Goal: Task Accomplishment & Management: Manage account settings

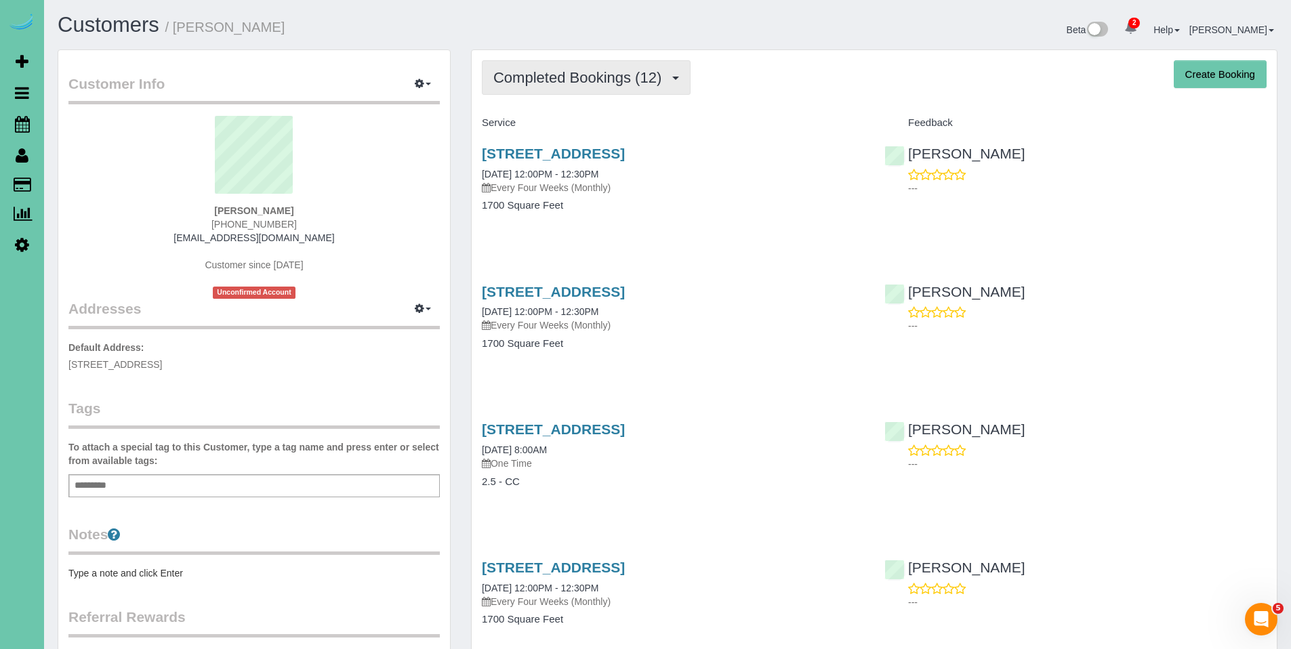
click at [590, 83] on span "Completed Bookings (12)" at bounding box center [580, 77] width 175 height 17
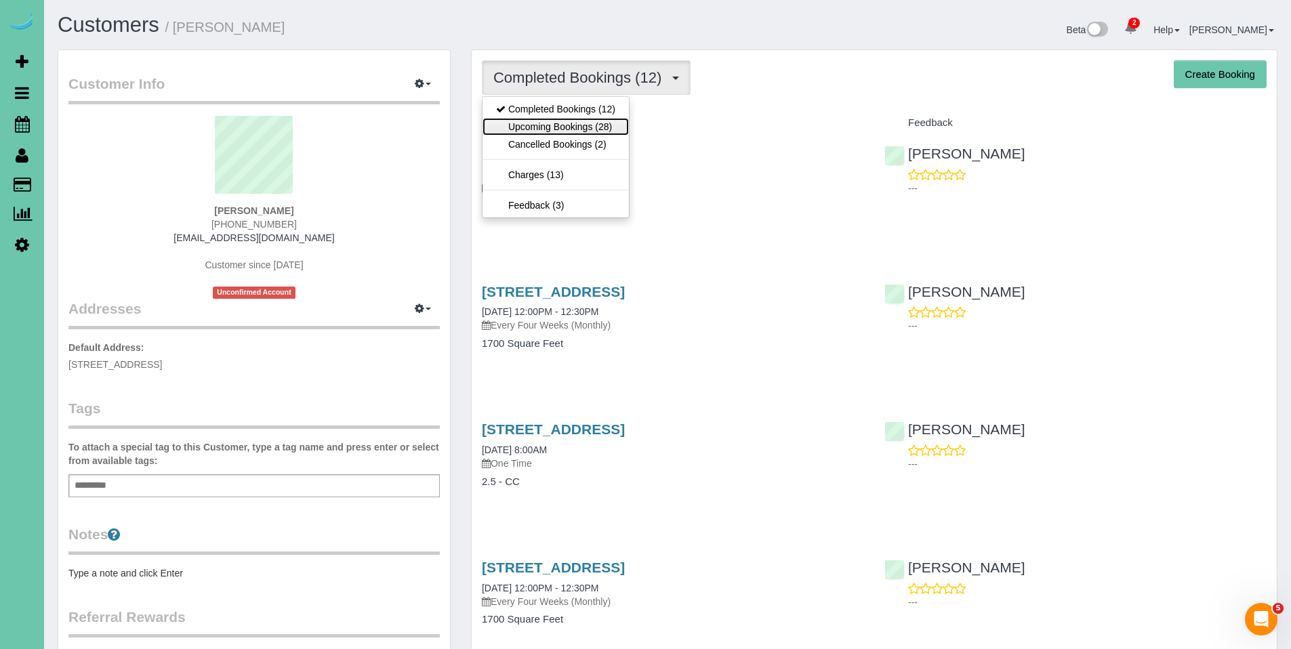
click at [560, 130] on link "Upcoming Bookings (28)" at bounding box center [556, 127] width 146 height 18
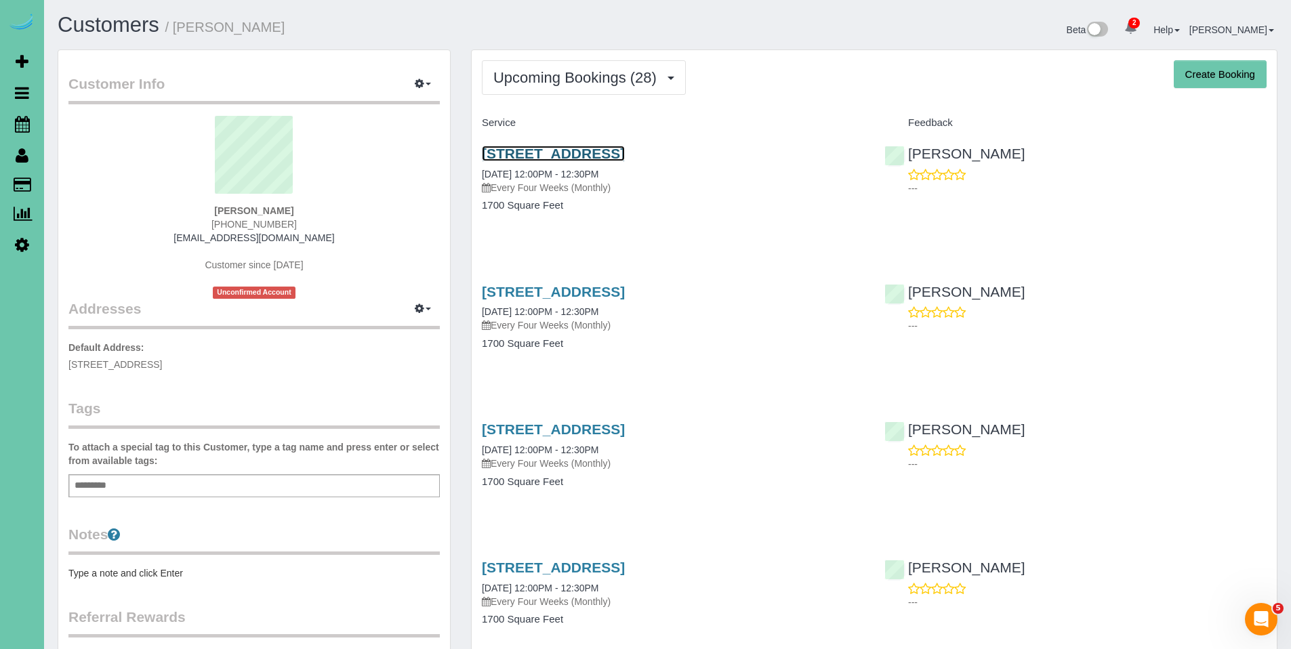
click at [560, 156] on link "[STREET_ADDRESS]" at bounding box center [553, 154] width 143 height 16
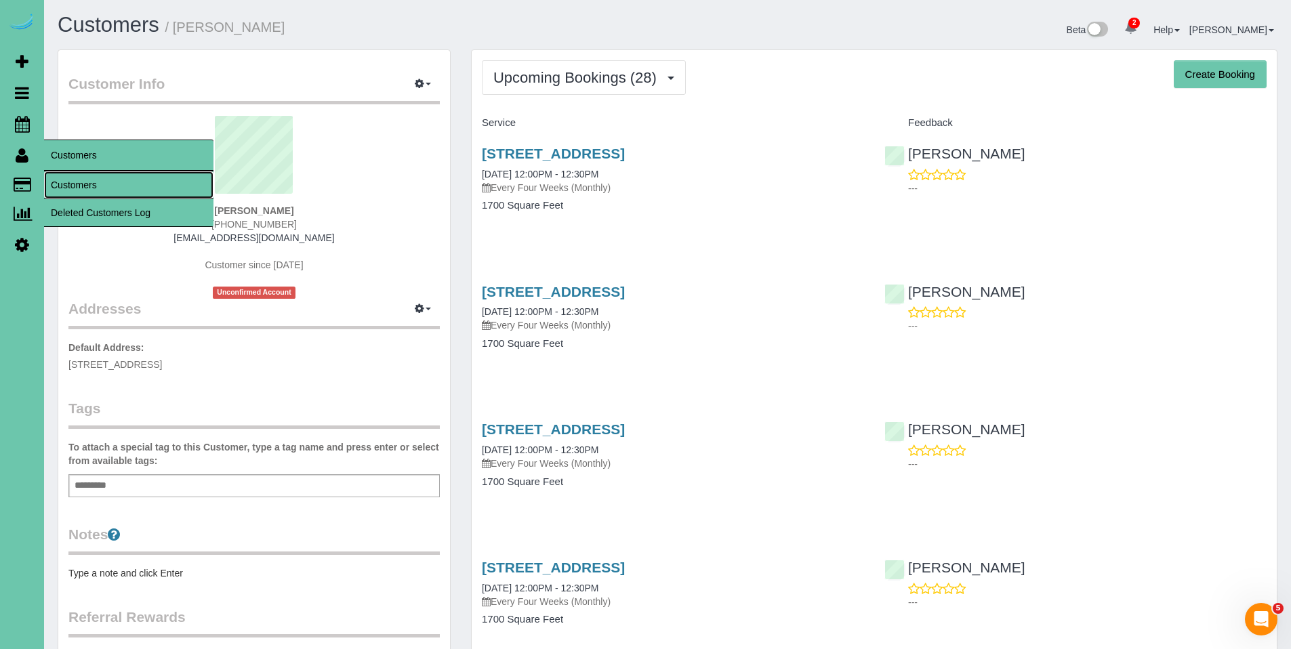
click at [68, 182] on link "Customers" at bounding box center [128, 184] width 169 height 27
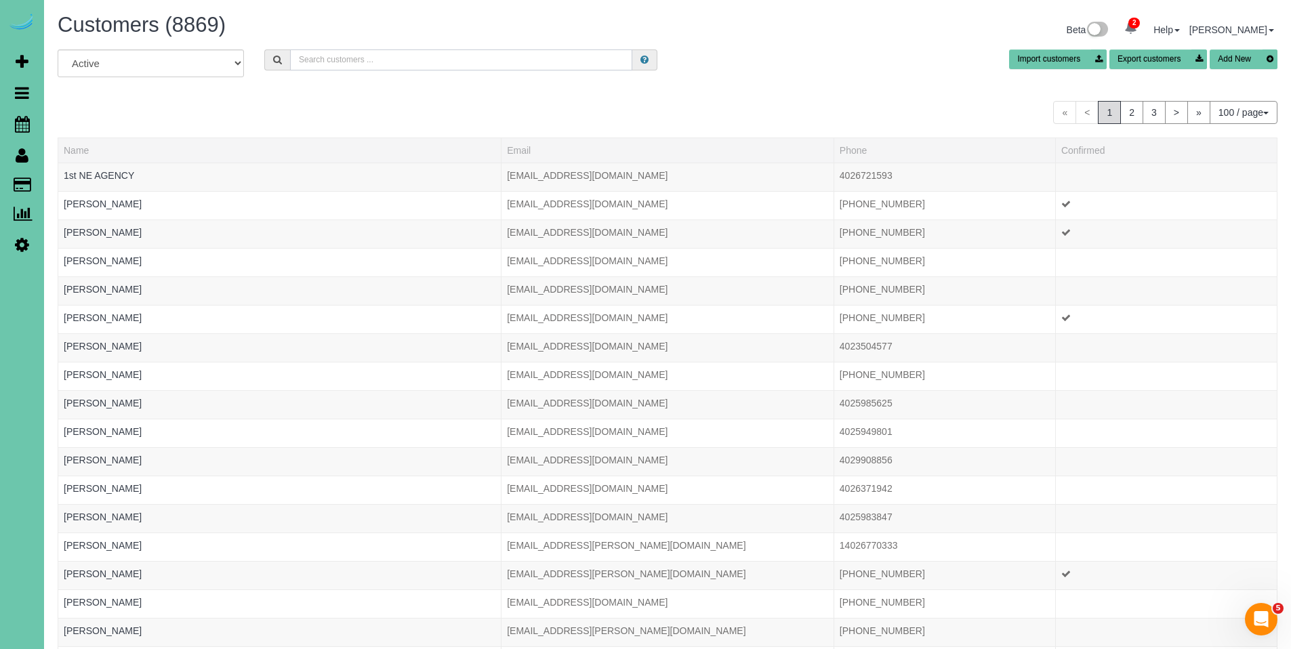
click at [364, 55] on input "text" at bounding box center [461, 59] width 342 height 21
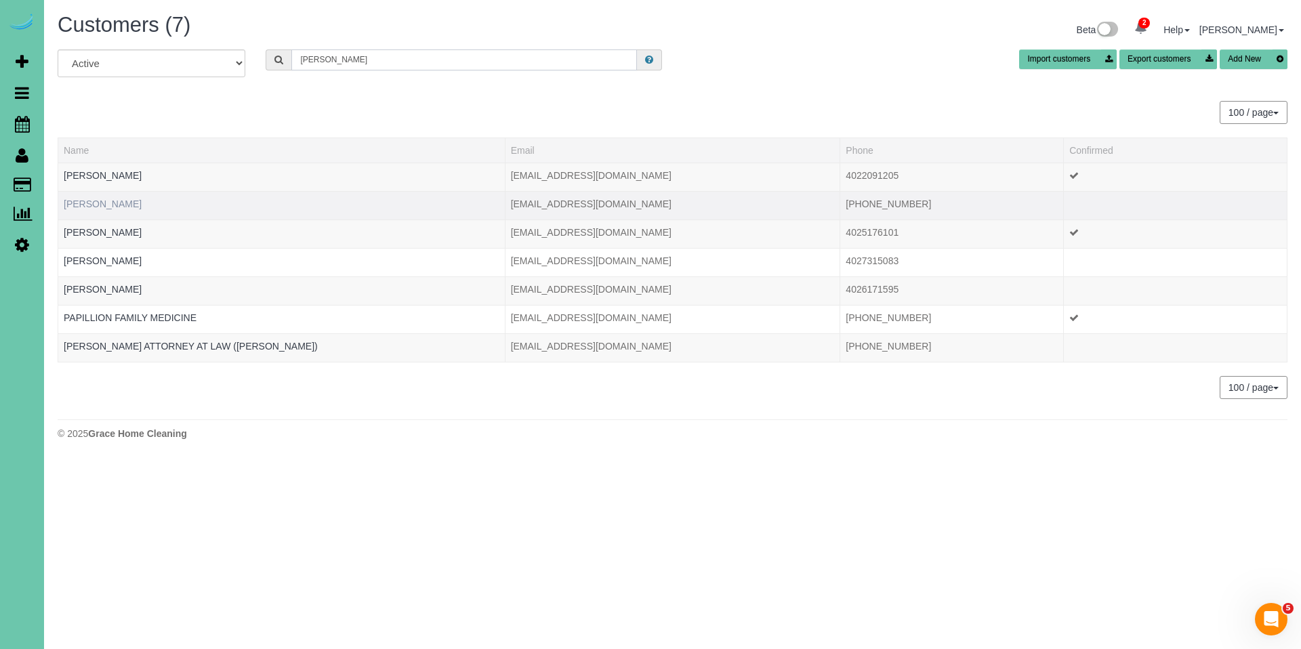
type input "[PERSON_NAME]"
click at [118, 205] on link "[PERSON_NAME]" at bounding box center [103, 204] width 78 height 11
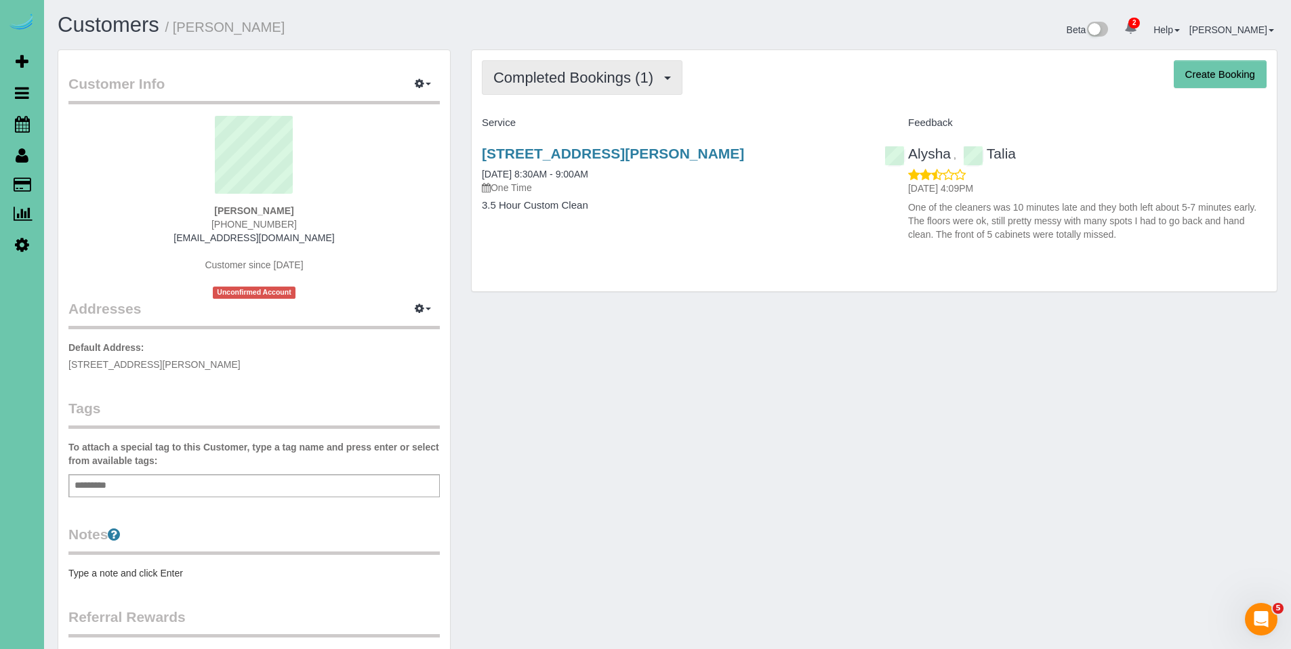
click at [588, 81] on span "Completed Bookings (1)" at bounding box center [576, 77] width 167 height 17
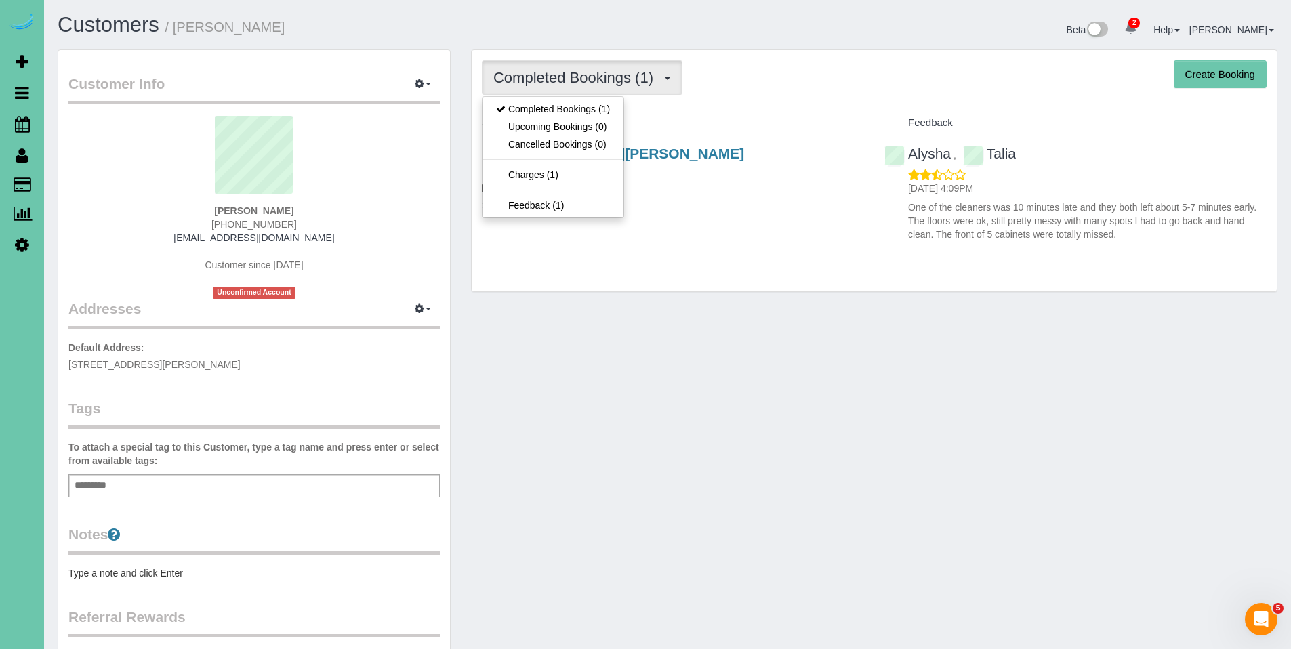
click at [754, 87] on div "Completed Bookings (1) Completed Bookings (1) Upcoming Bookings (0) Cancelled B…" at bounding box center [874, 77] width 785 height 35
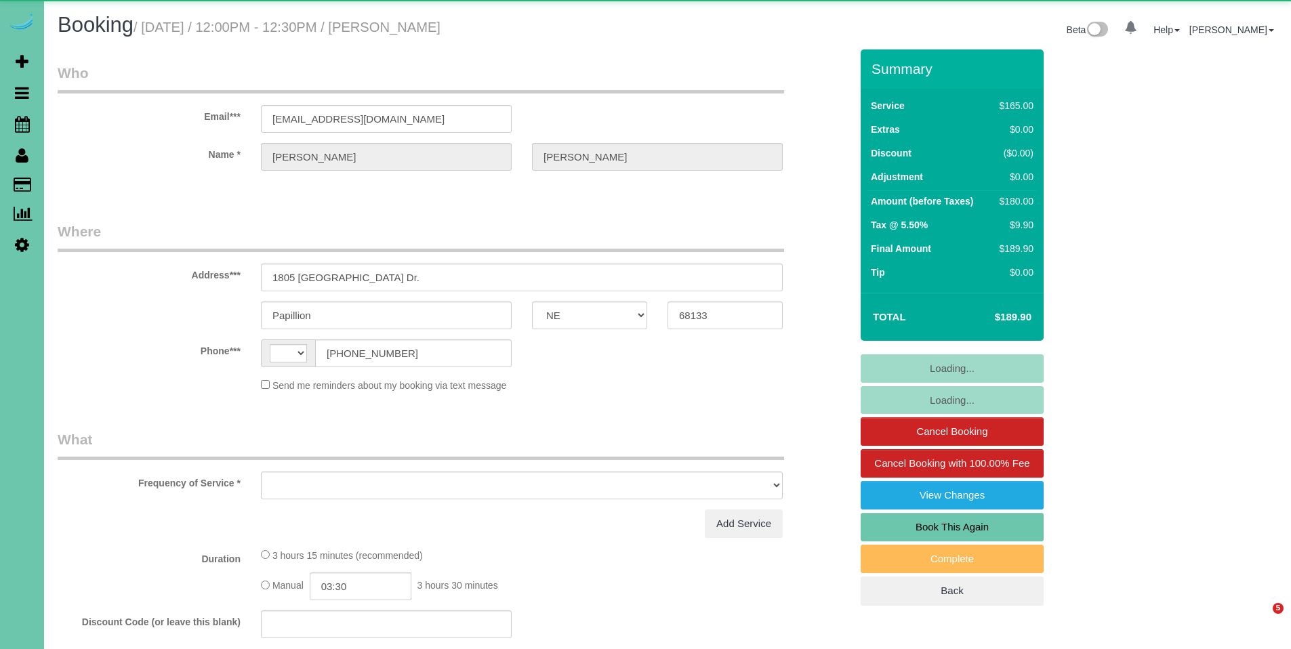
select select "NE"
select select "string:US"
select select "object:639"
select select "string:fspay-010a40bd-93dd-420e-a703-2abc61d91937"
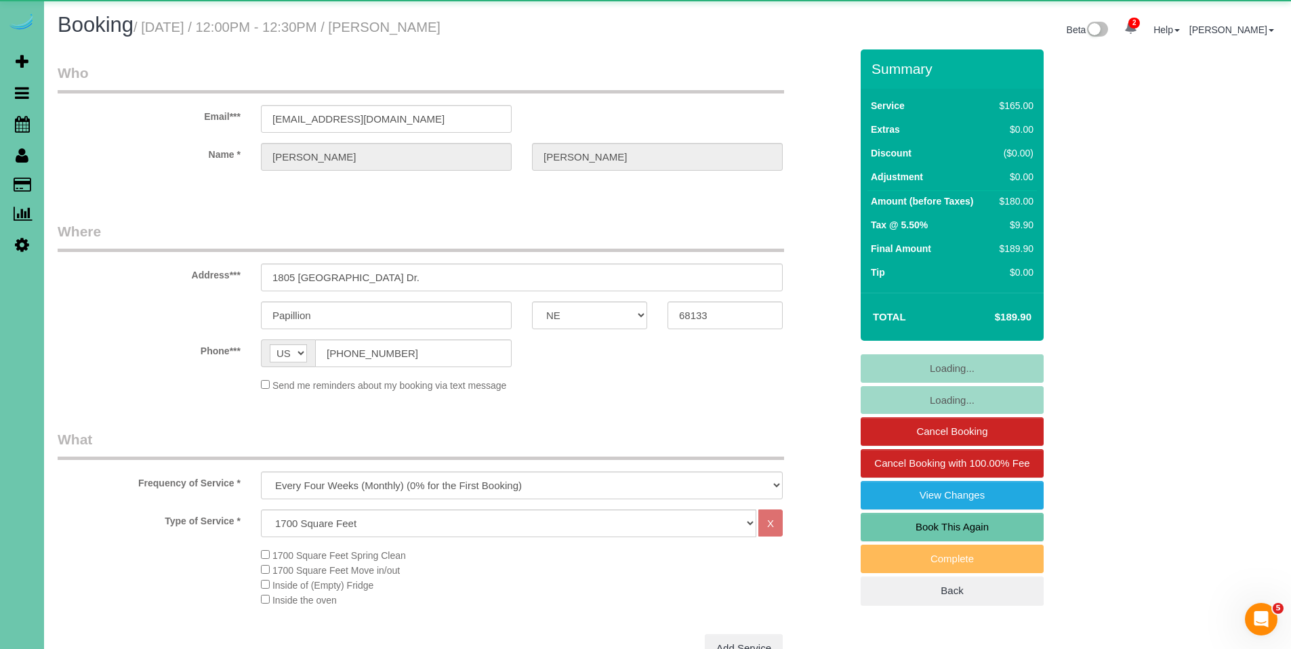
select select "object:918"
select select "number:36"
select select "number:41"
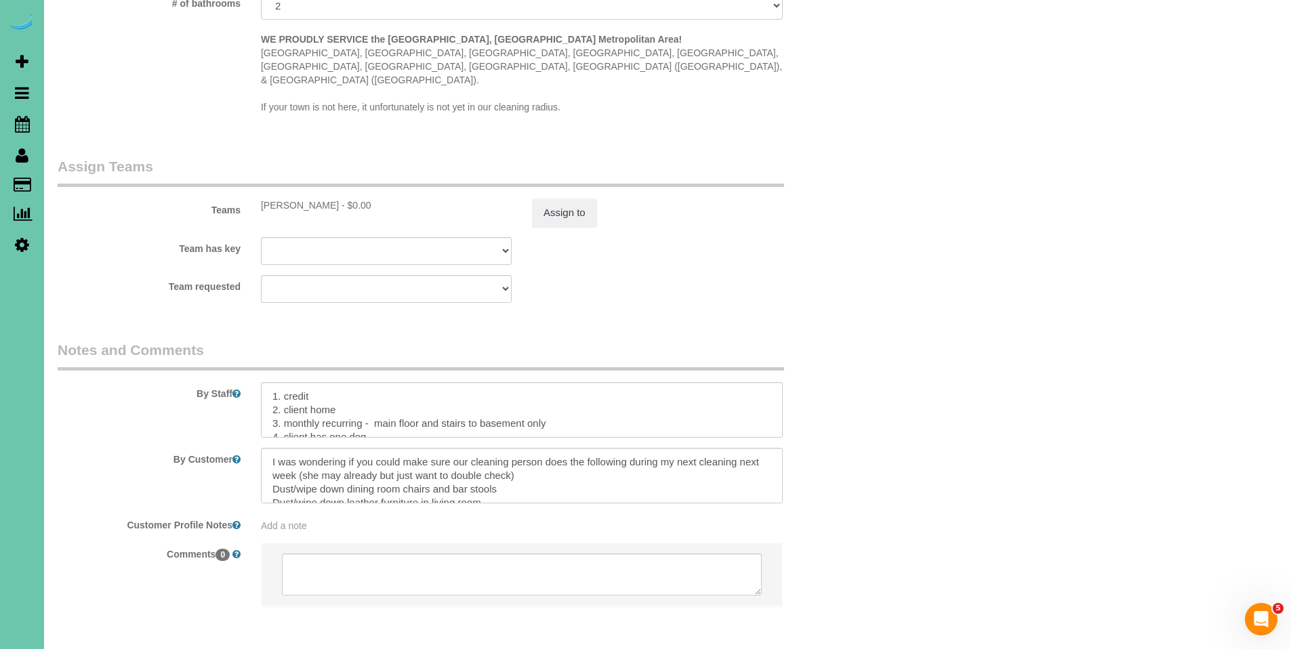
scroll to position [1391, 0]
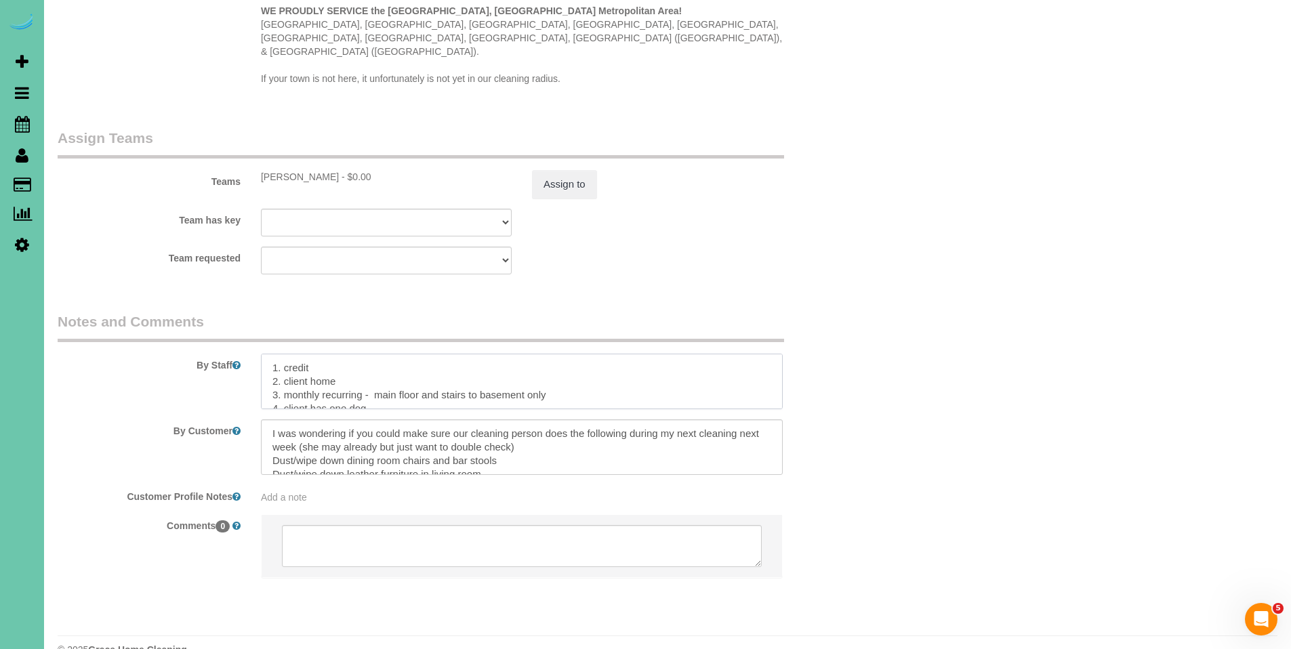
click at [271, 354] on textarea at bounding box center [522, 382] width 522 height 56
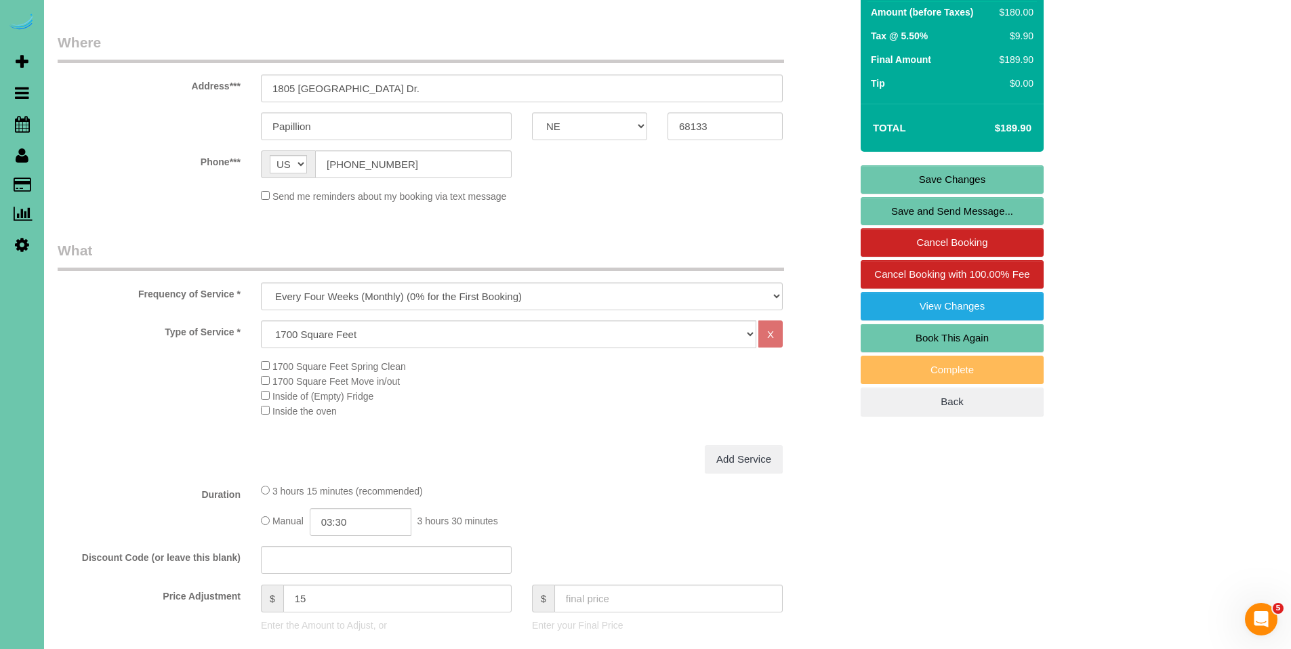
scroll to position [172, 0]
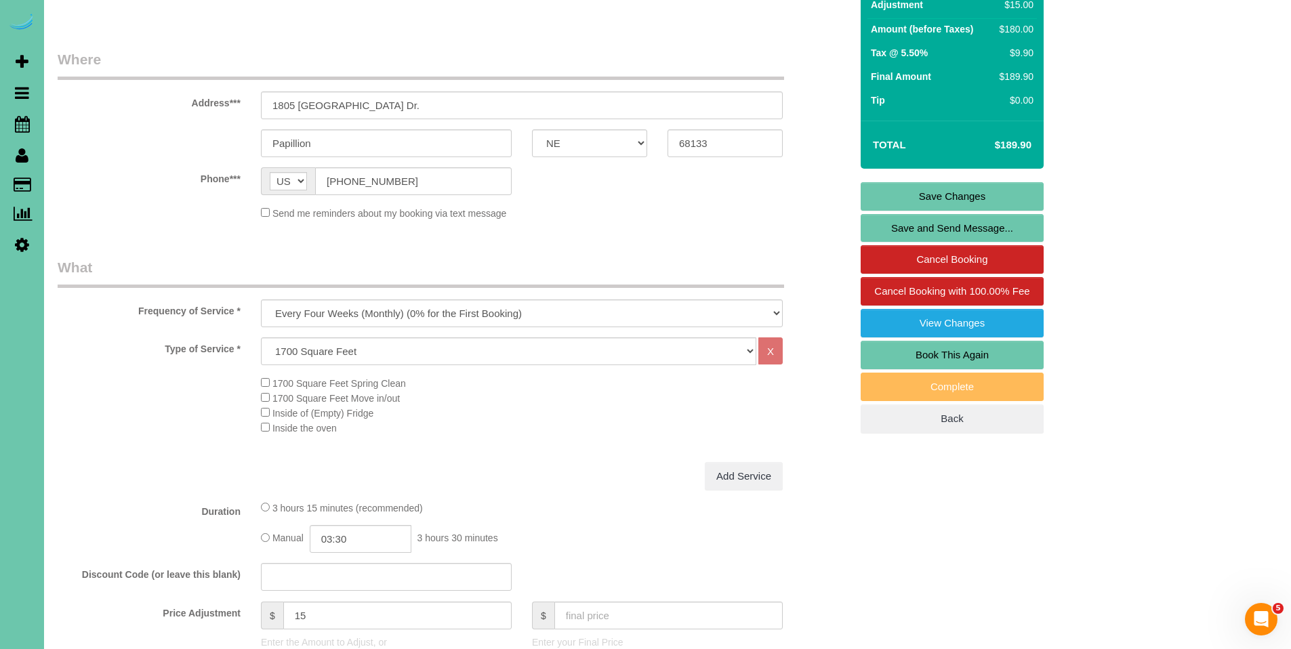
type textarea "**Client will not be home for this cleaning - front door will be open** 1. cred…"
click at [972, 189] on link "Save Changes" at bounding box center [952, 196] width 183 height 28
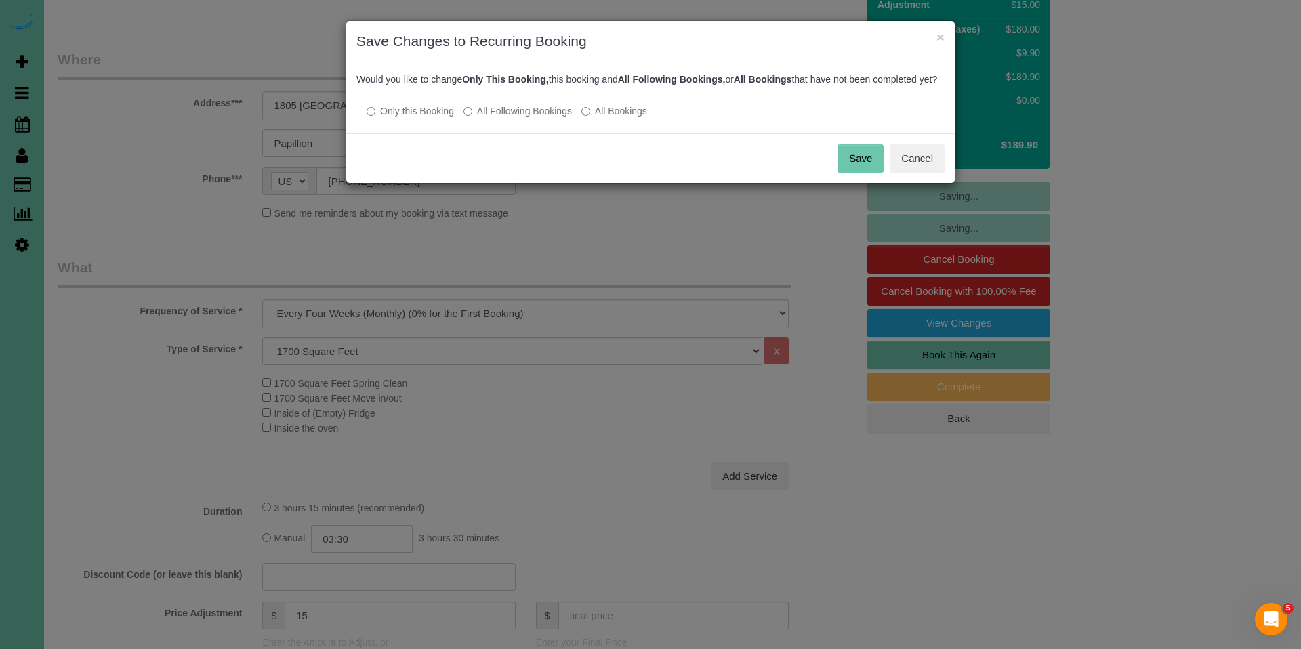
click at [856, 173] on button "Save" at bounding box center [861, 158] width 46 height 28
